Goal: Task Accomplishment & Management: Use online tool/utility

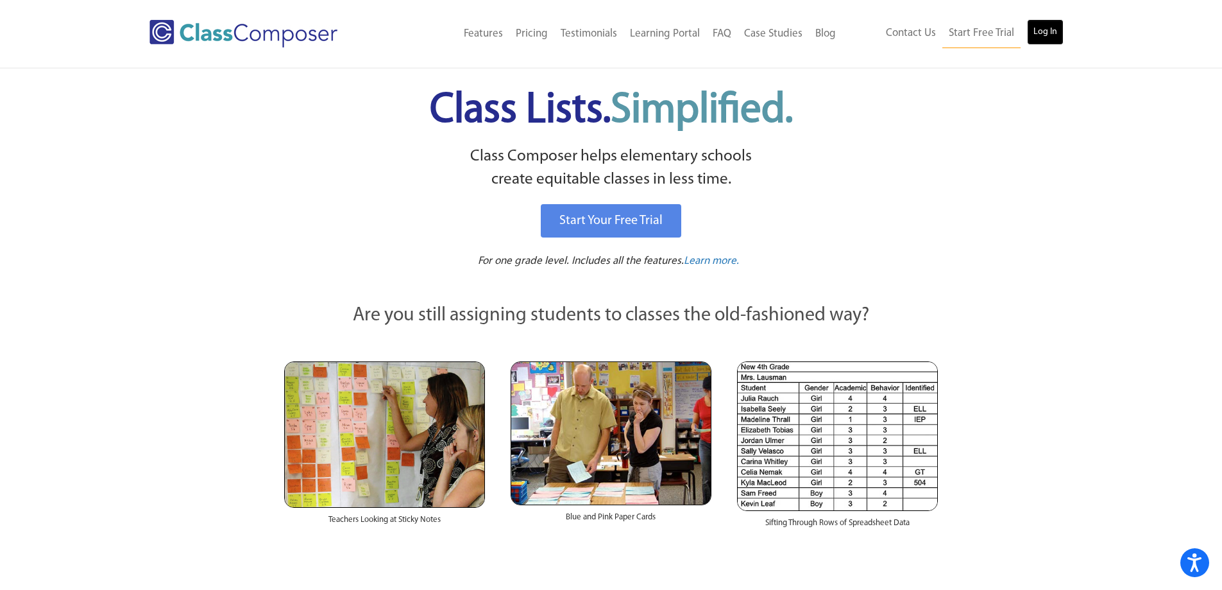
click at [1043, 30] on link "Log In" at bounding box center [1045, 32] width 37 height 26
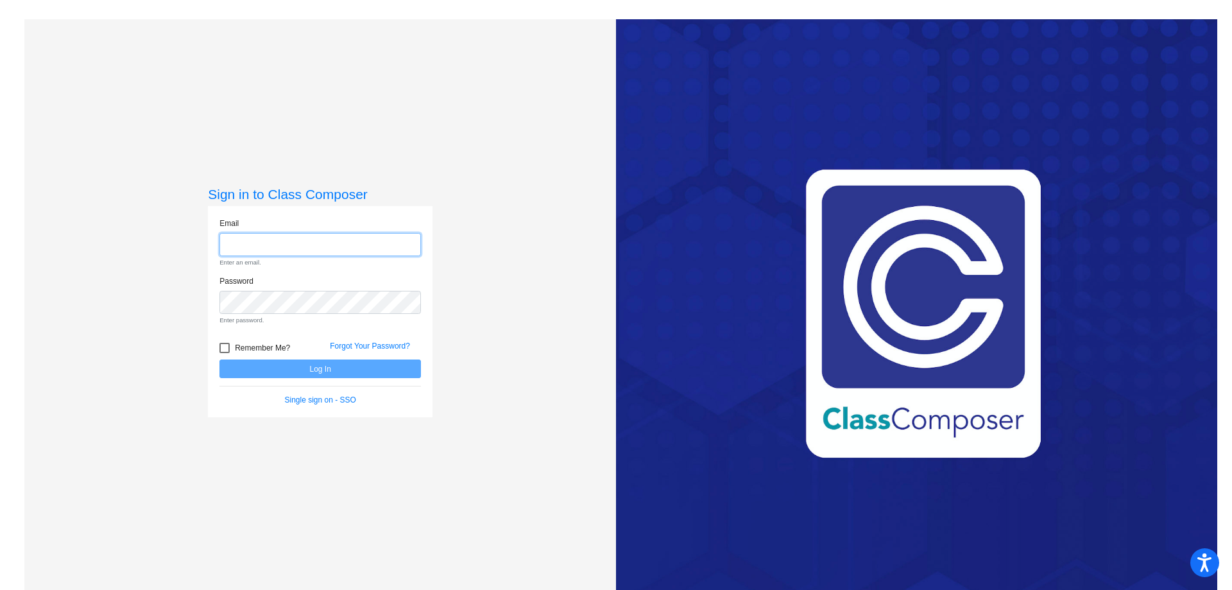
type input "benduhna@hudson.k12.oh.us"
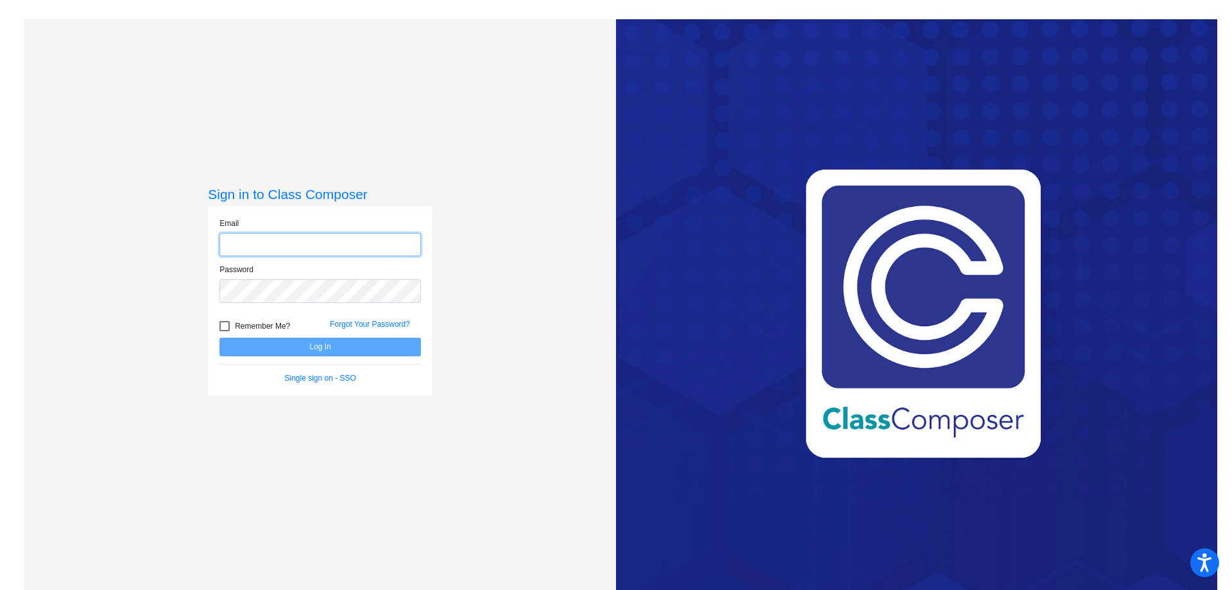
type input "[EMAIL_ADDRESS][PERSON_NAME][DOMAIN_NAME]"
click at [307, 347] on button "Log In" at bounding box center [319, 346] width 201 height 19
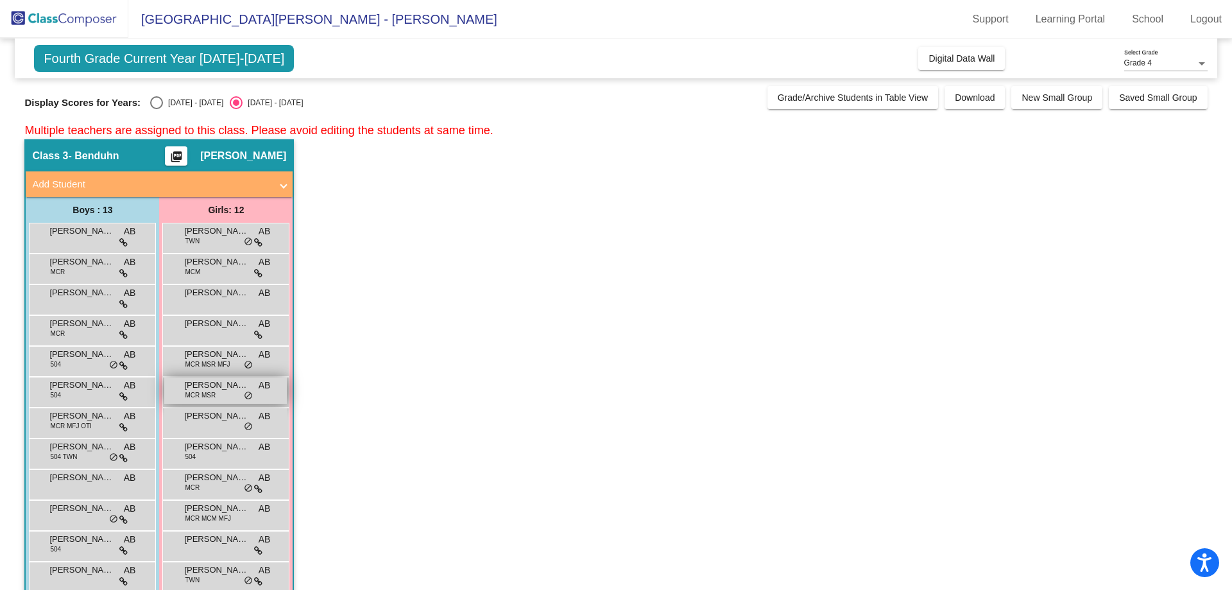
scroll to position [54, 0]
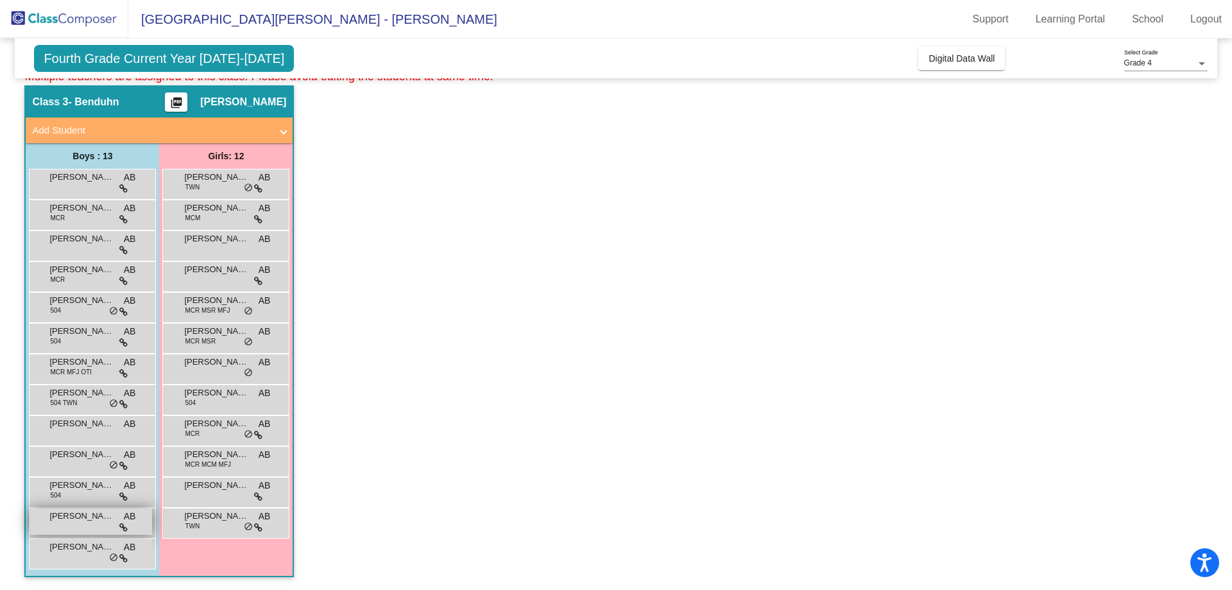
click at [84, 519] on span "[PERSON_NAME]" at bounding box center [81, 515] width 64 height 13
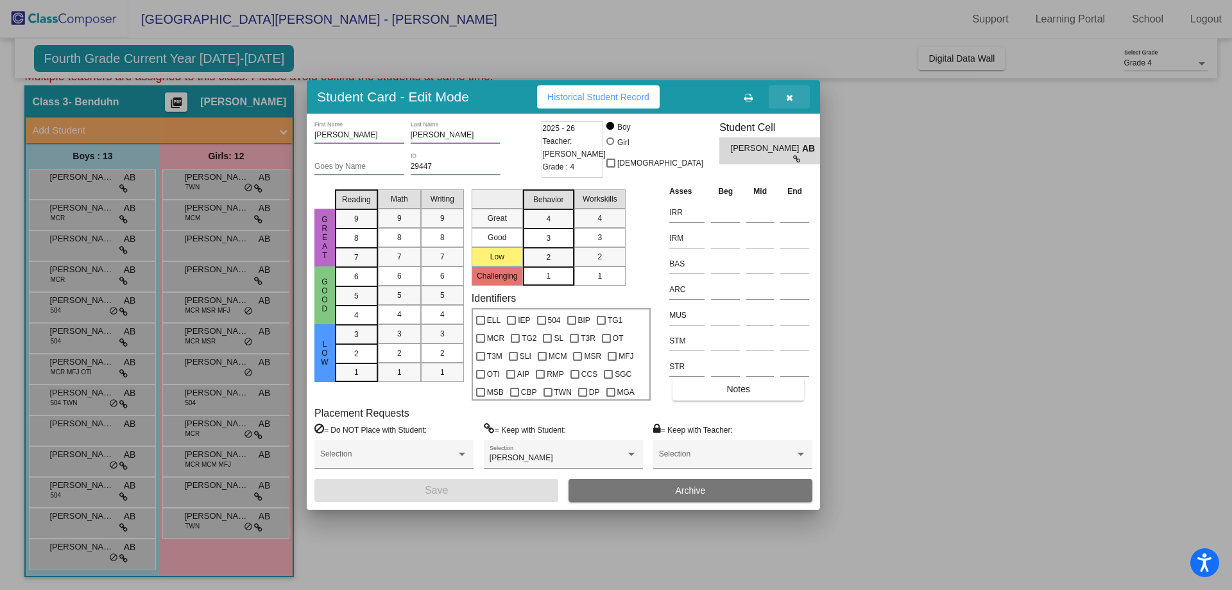
click at [788, 94] on icon "button" at bounding box center [789, 97] width 7 height 9
